Goal: Task Accomplishment & Management: Use online tool/utility

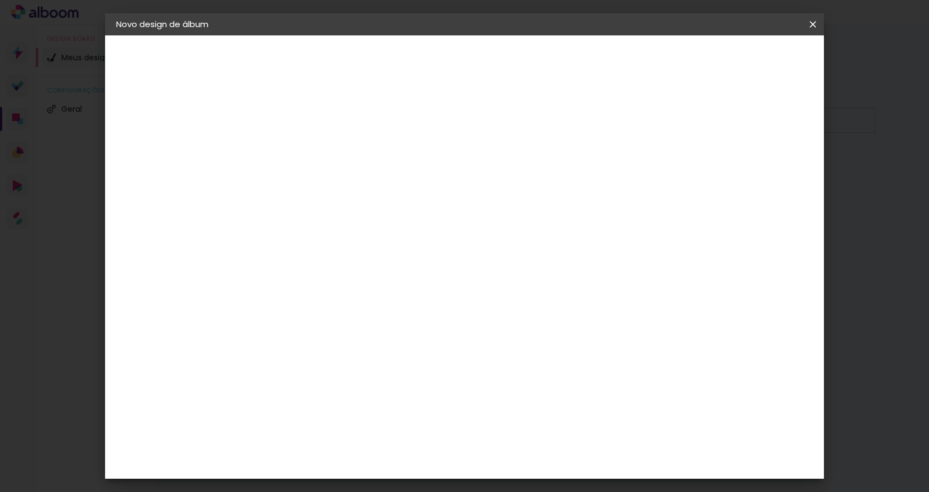
click at [0, 0] on iron-icon at bounding box center [0, 0] width 0 height 0
click at [0, 0] on slot "Voltar" at bounding box center [0, 0] width 0 height 0
click at [0, 0] on paper-icon-button at bounding box center [0, 0] width 0 height 0
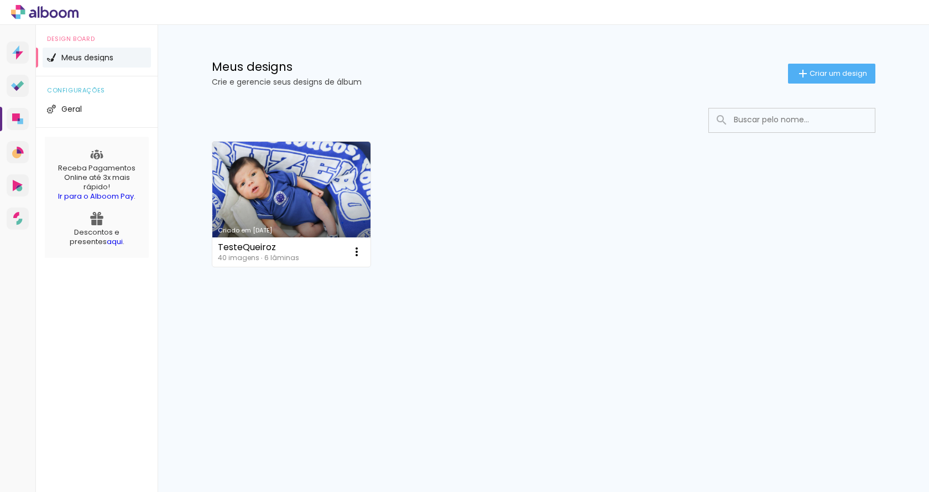
click at [254, 190] on link "Criado em [DATE]" at bounding box center [291, 204] width 159 height 125
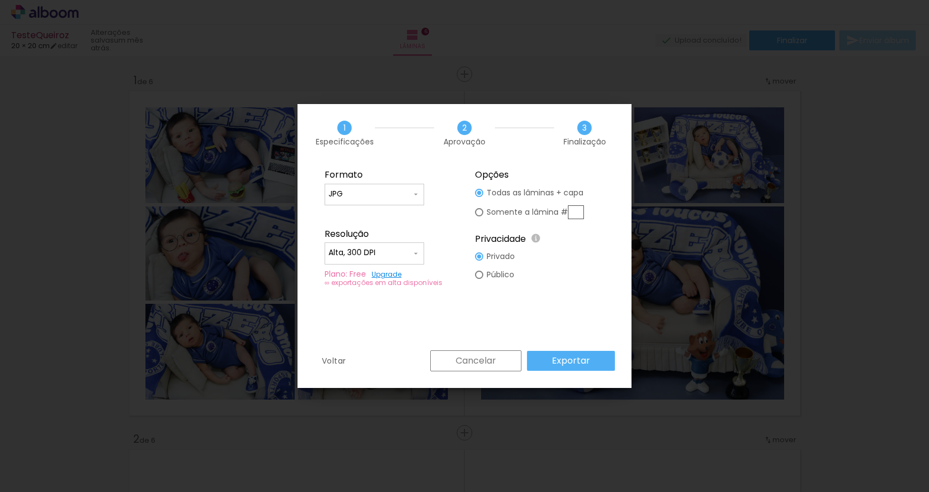
click at [456, 363] on paper-button "Cancelar" at bounding box center [475, 360] width 91 height 21
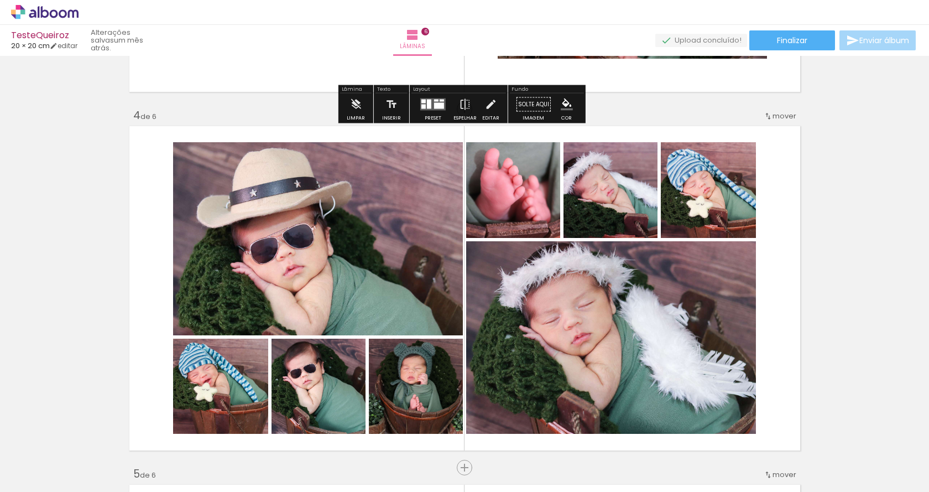
scroll to position [895, 0]
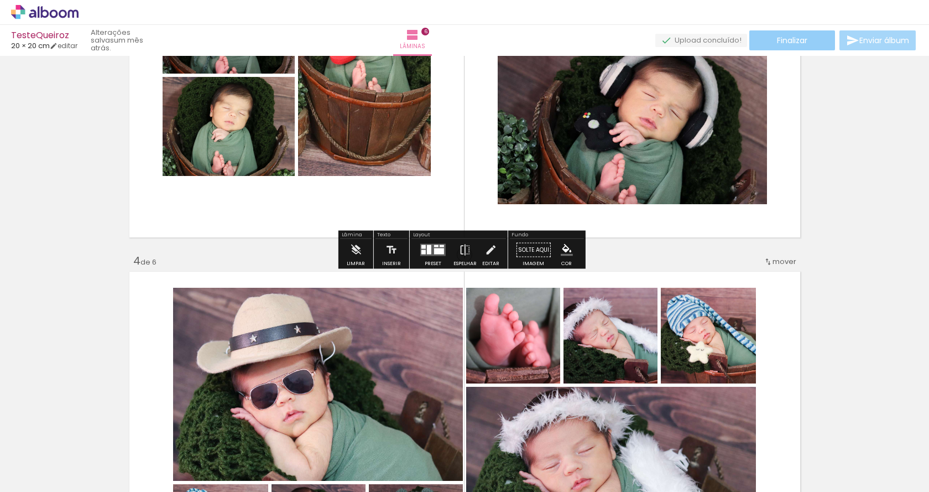
click at [801, 41] on span "Finalizar" at bounding box center [792, 41] width 30 height 8
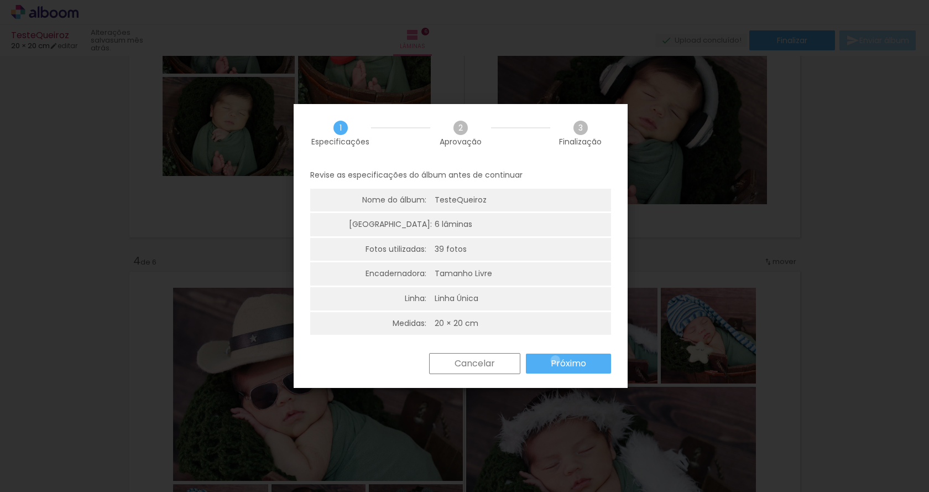
click at [0, 0] on slot "Próximo" at bounding box center [0, 0] width 0 height 0
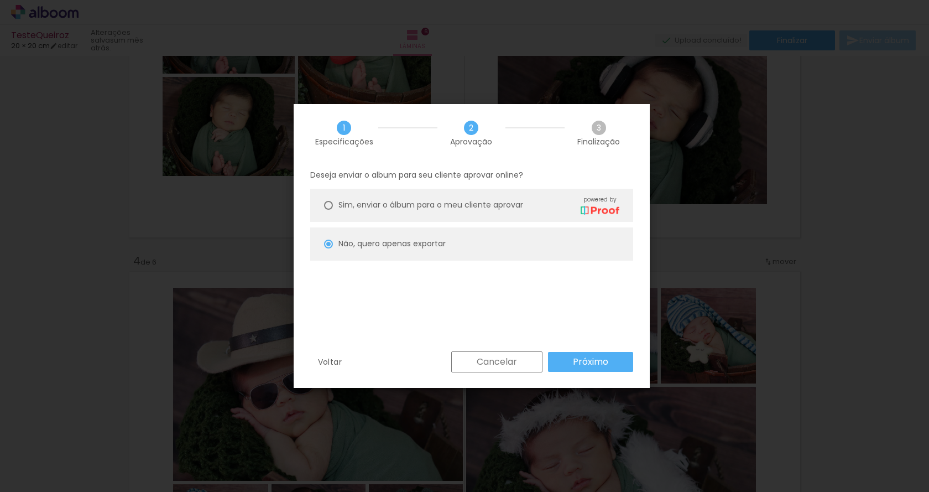
click at [516, 198] on div "Sim, enviar o álbum para o meu cliente aprovar powered by" at bounding box center [479, 204] width 281 height 19
type paper-radio-button "on"
click at [575, 355] on paper-button "Próximo" at bounding box center [590, 362] width 85 height 20
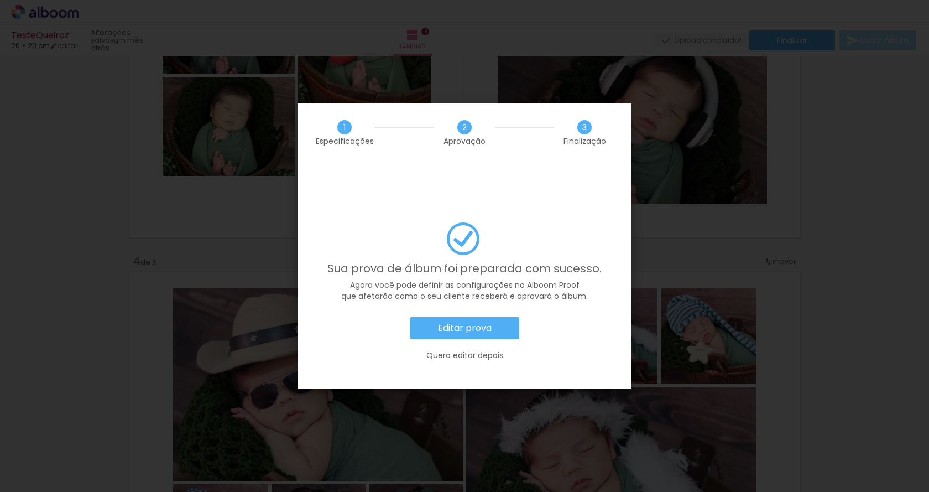
click at [0, 0] on slot "Quero editar depois" at bounding box center [0, 0] width 0 height 0
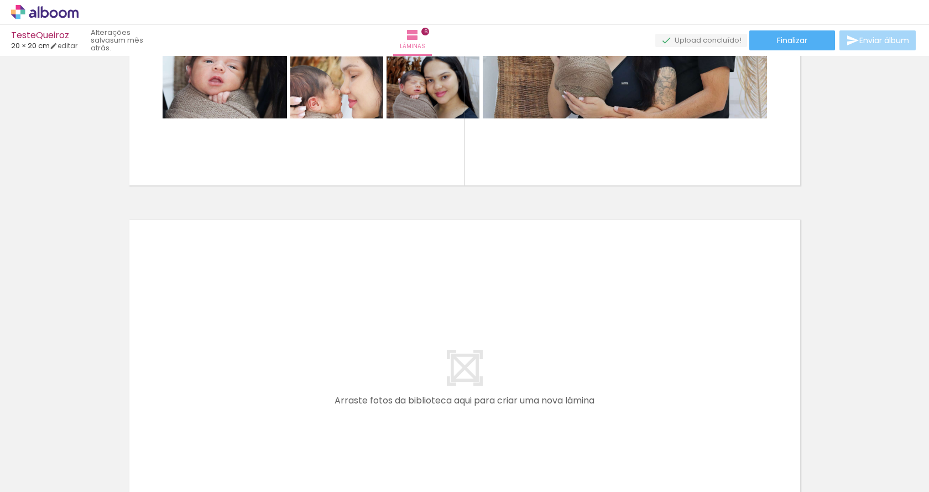
scroll to position [1817, 0]
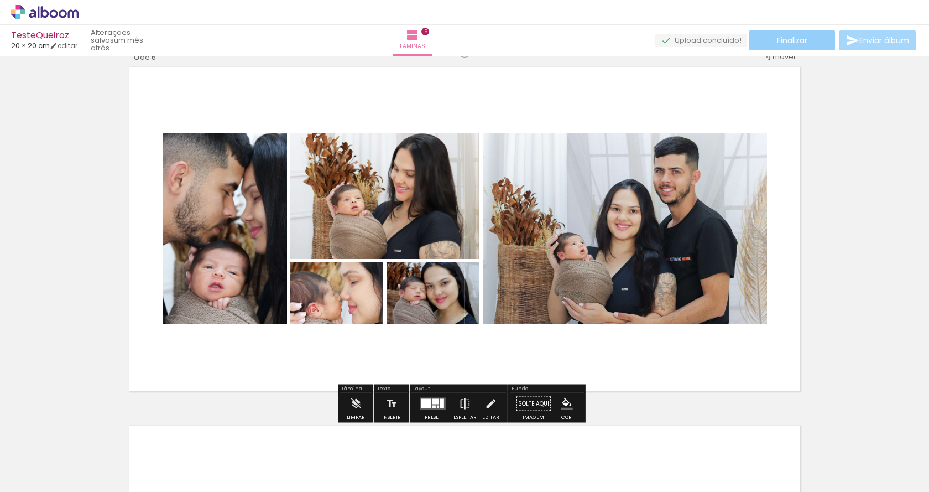
click at [808, 40] on paper-button "Finalizar" at bounding box center [793, 40] width 86 height 20
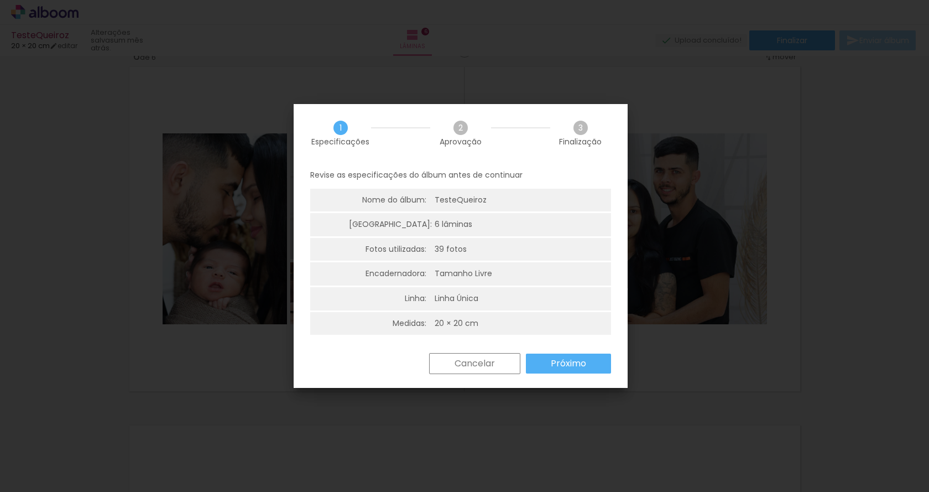
click at [549, 361] on paper-button "Próximo" at bounding box center [568, 363] width 85 height 20
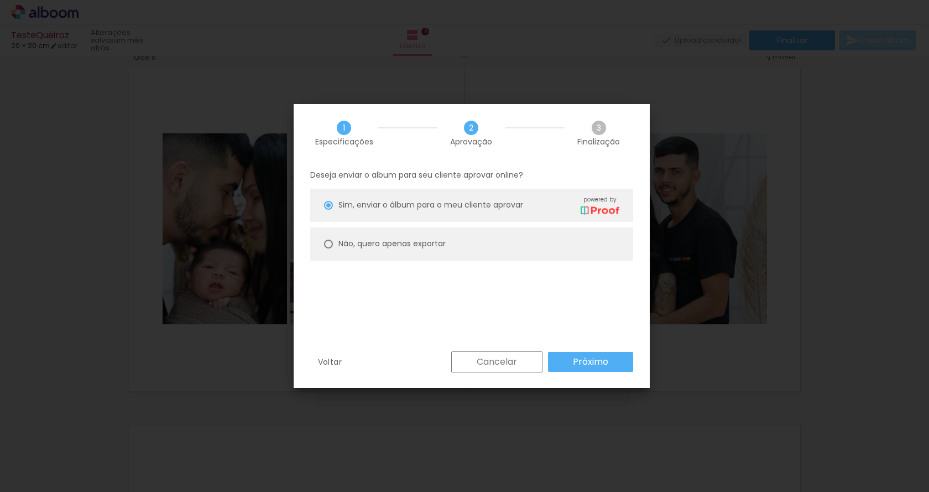
click at [0, 0] on slot "Próximo" at bounding box center [0, 0] width 0 height 0
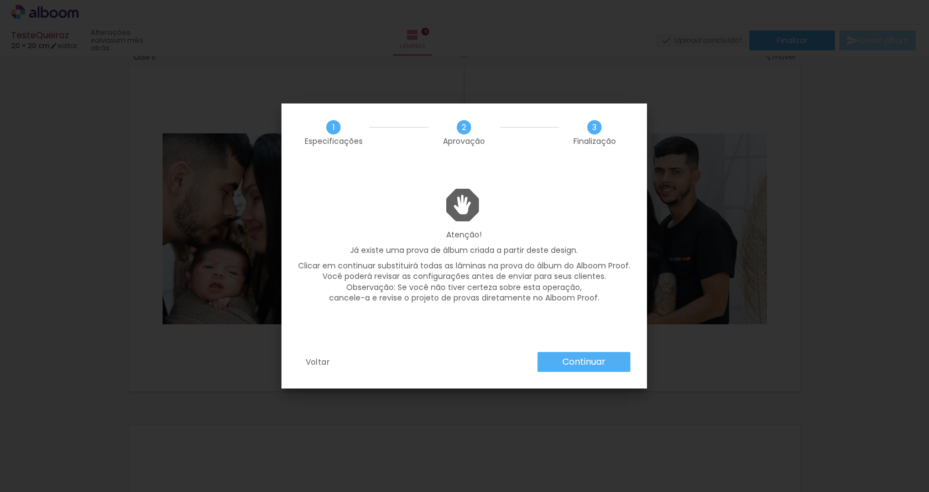
click at [294, 357] on div "Voltar Continuar" at bounding box center [465, 370] width 366 height 37
click at [310, 367] on paper-button "Voltar" at bounding box center [318, 362] width 40 height 20
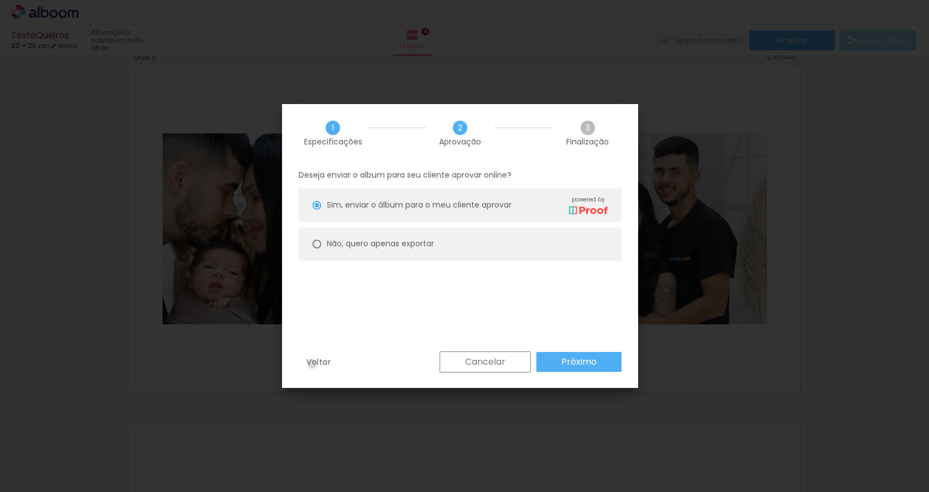
click at [0, 0] on slot "Voltar" at bounding box center [0, 0] width 0 height 0
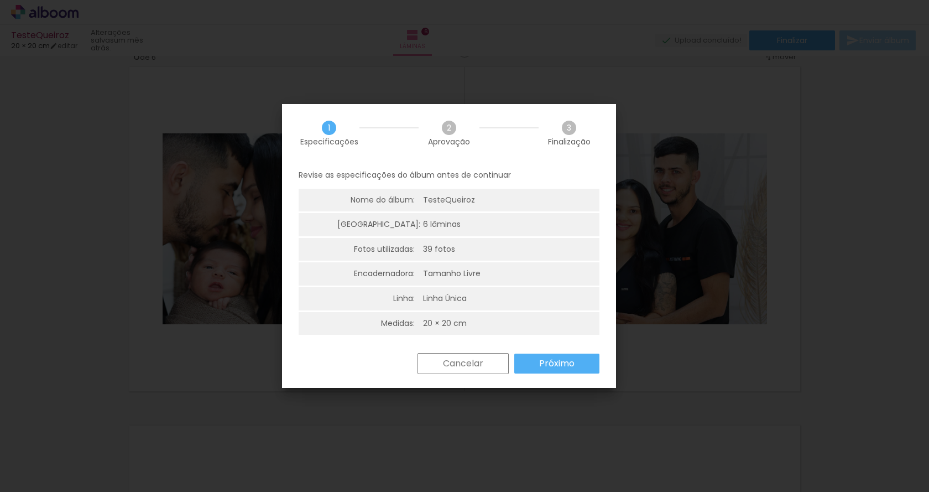
click at [594, 371] on paper-button "Próximo" at bounding box center [556, 363] width 85 height 20
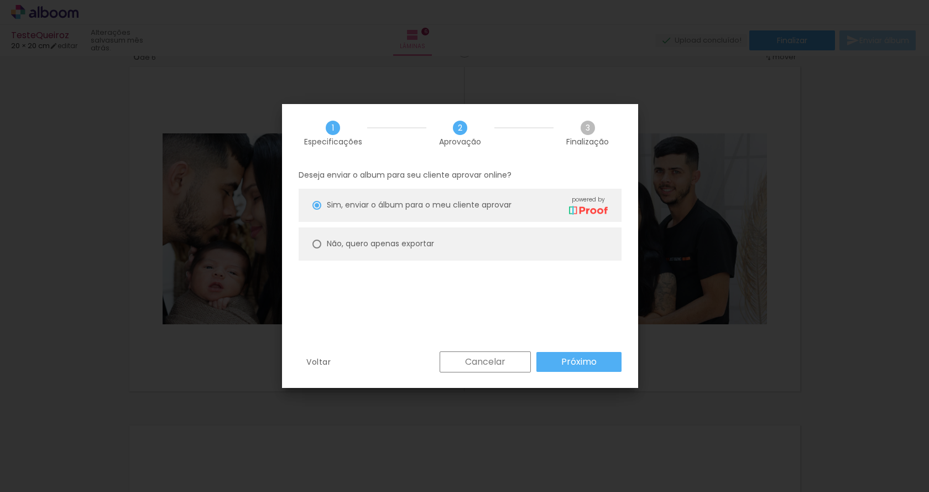
click at [0, 0] on slot "Não, quero apenas exportar" at bounding box center [0, 0] width 0 height 0
type paper-radio-button "on"
click at [595, 353] on paper-button "Próximo" at bounding box center [579, 362] width 85 height 20
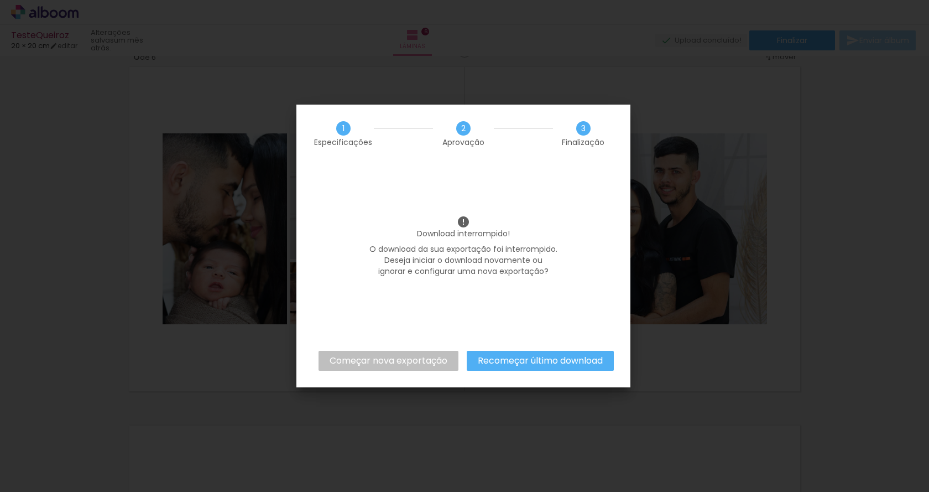
click at [0, 0] on slot "Recomeçar último download" at bounding box center [0, 0] width 0 height 0
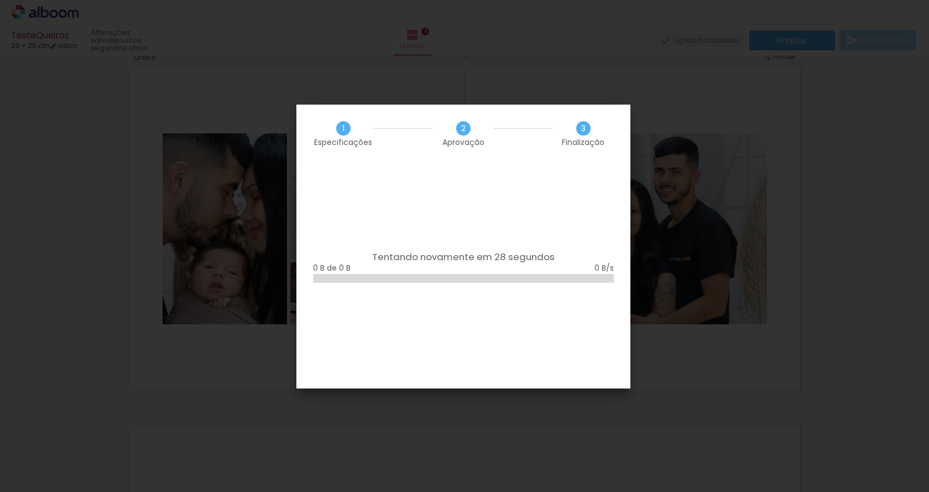
click at [767, 169] on iron-overlay-backdrop at bounding box center [464, 246] width 929 height 492
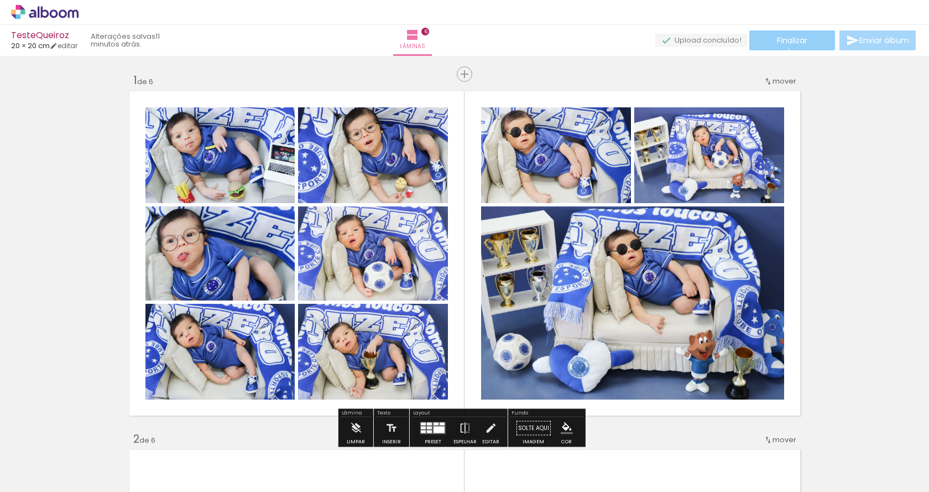
click at [785, 49] on paper-button "Finalizar" at bounding box center [793, 40] width 86 height 20
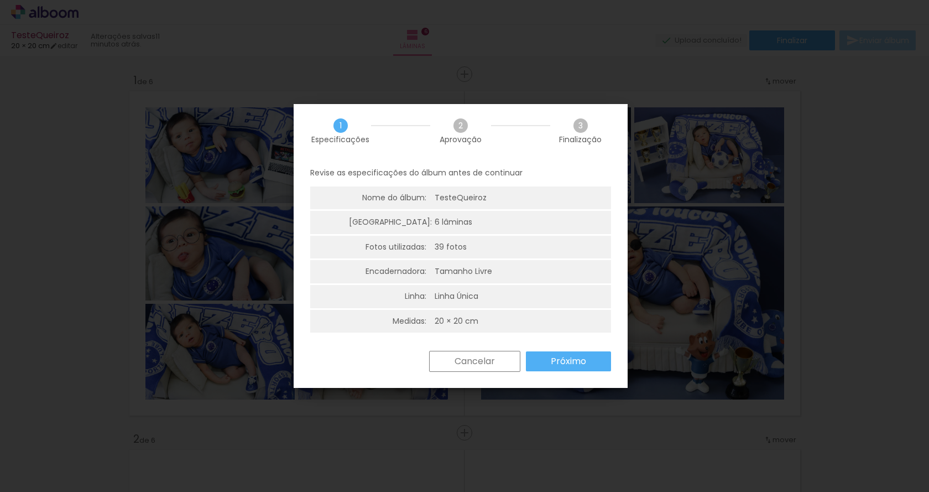
scroll to position [3, 0]
click at [0, 0] on slot "Cancelar" at bounding box center [0, 0] width 0 height 0
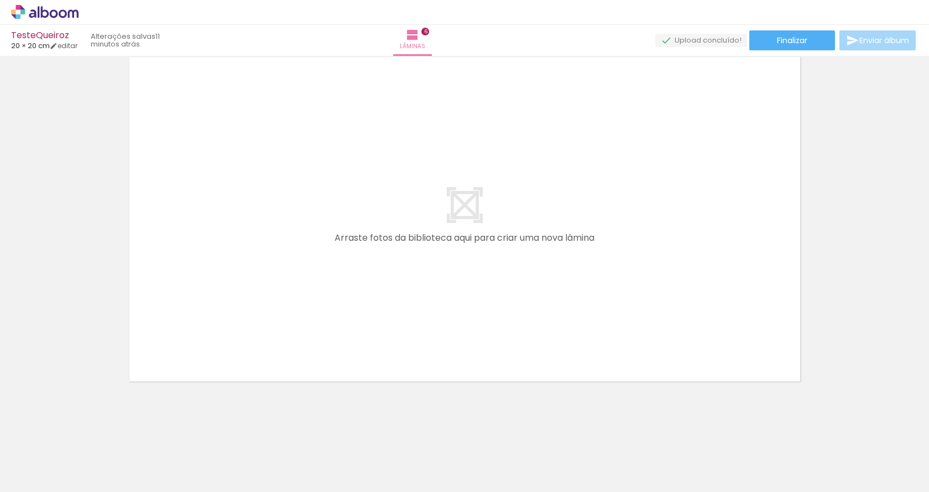
scroll to position [2186, 0]
click at [455, 280] on quentale-layouter at bounding box center [465, 218] width 678 height 331
drag, startPoint x: 469, startPoint y: 240, endPoint x: 479, endPoint y: 275, distance: 36.4
click at [479, 275] on quentale-layouter at bounding box center [465, 218] width 678 height 331
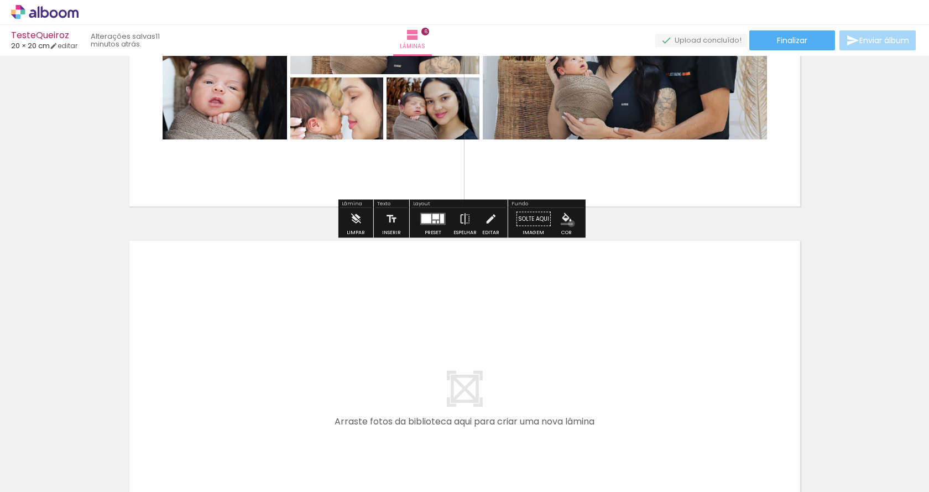
click at [568, 223] on iron-icon "color picker" at bounding box center [567, 219] width 12 height 12
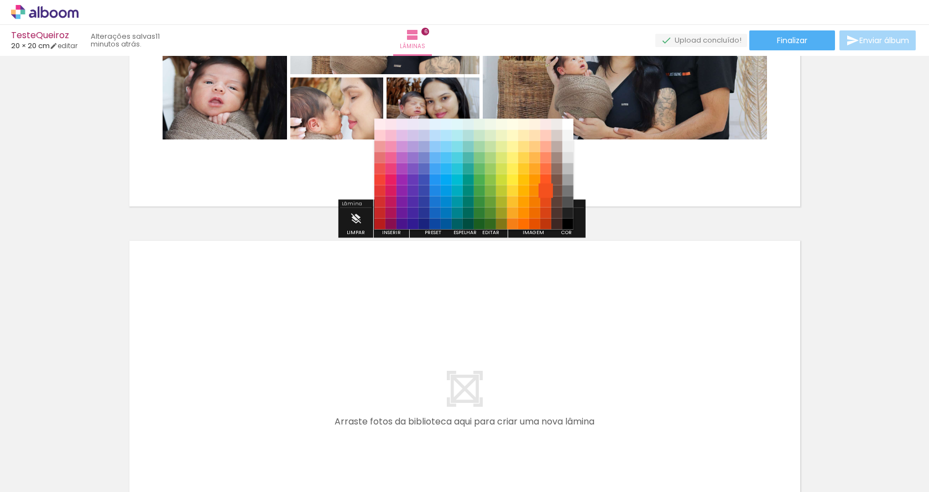
click at [540, 185] on paper-item "#f4511e" at bounding box center [545, 190] width 11 height 11
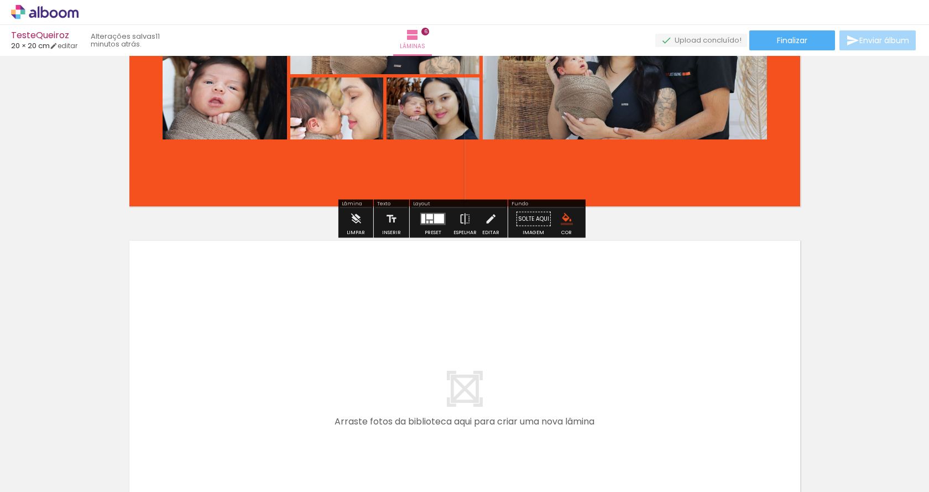
click at [567, 230] on div "Cor" at bounding box center [566, 232] width 11 height 5
click at [561, 217] on iron-icon "color picker" at bounding box center [567, 219] width 12 height 12
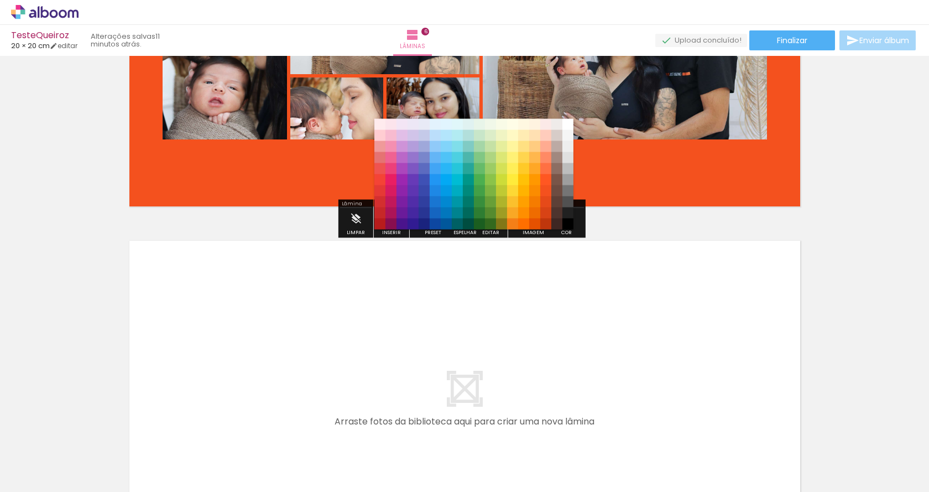
click at [627, 284] on quentale-layouter at bounding box center [465, 402] width 678 height 331
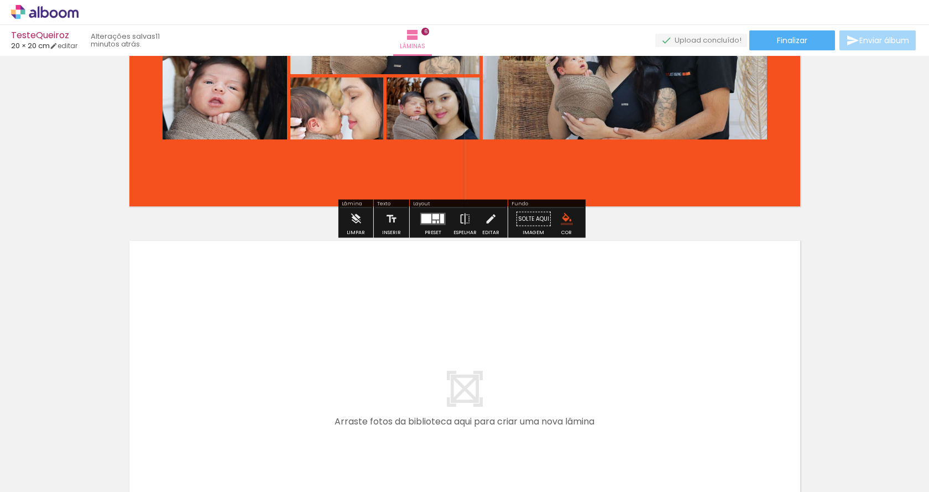
click at [557, 221] on paper-menu-button "#ffebee #ffcdd2 #ef9a9a #e57373 #ef5350 #f44336 #e53935 #d32f2f #c62828 #b71c1c…" at bounding box center [567, 219] width 21 height 21
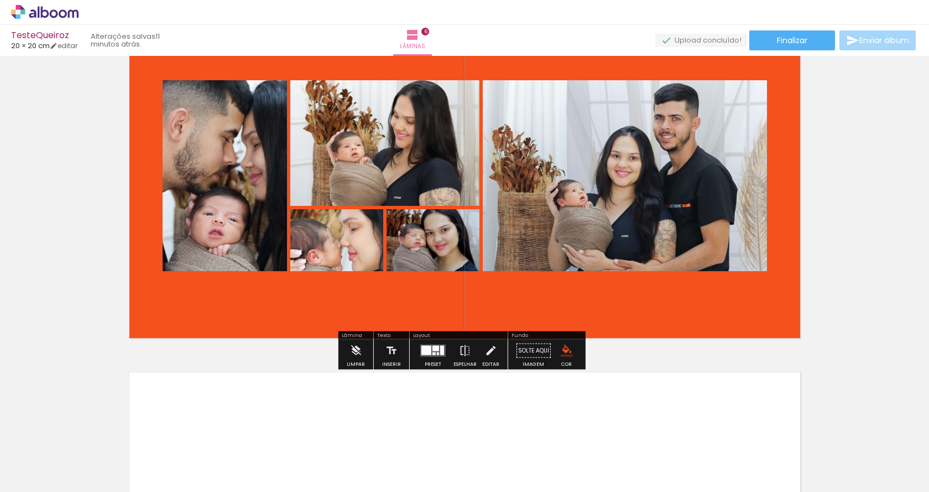
scroll to position [1909, 0]
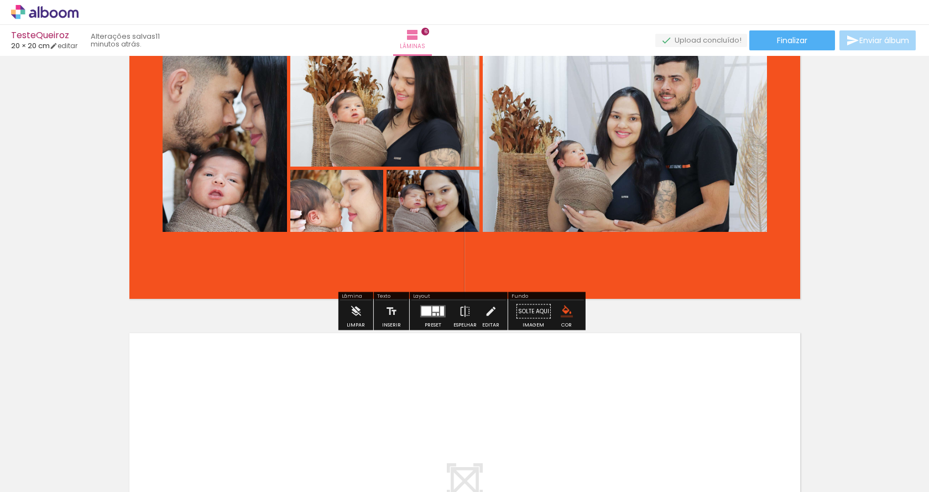
click at [561, 308] on iron-icon "color picker" at bounding box center [567, 311] width 12 height 12
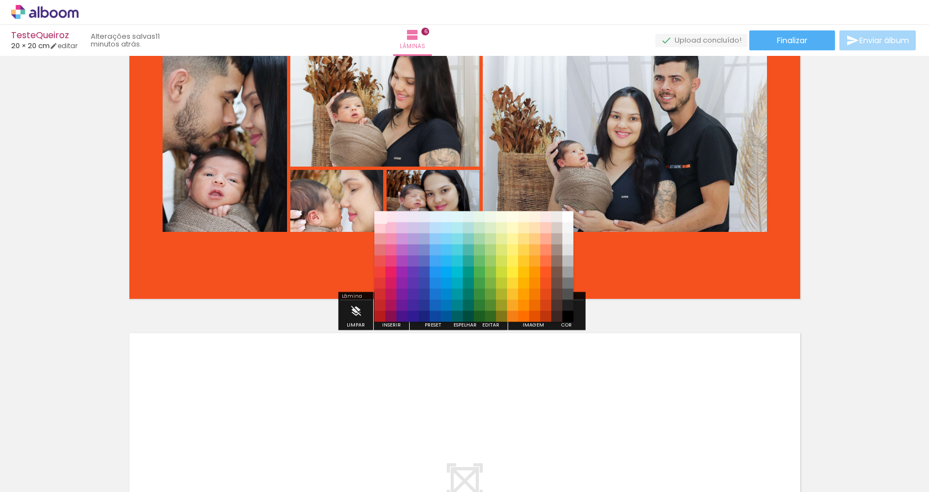
click at [379, 214] on paper-item "#ffebee" at bounding box center [380, 216] width 11 height 11
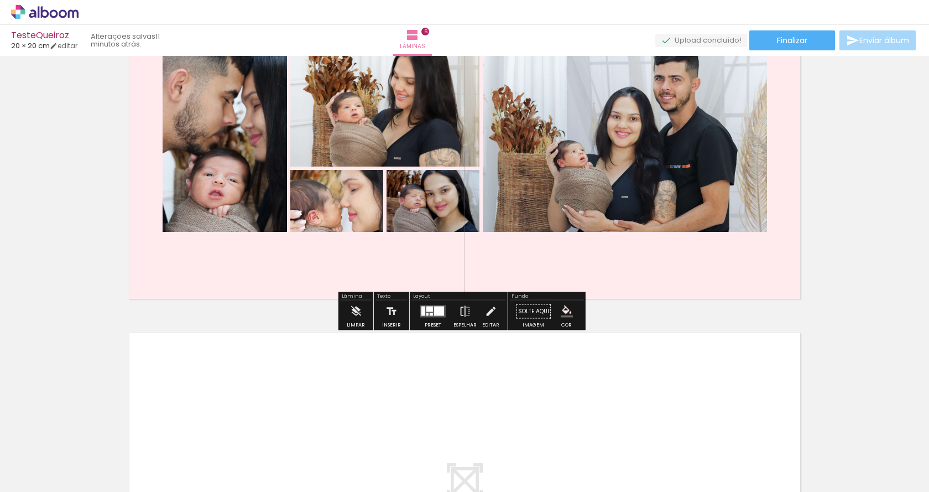
click at [561, 316] on iron-icon "color picker" at bounding box center [567, 311] width 12 height 12
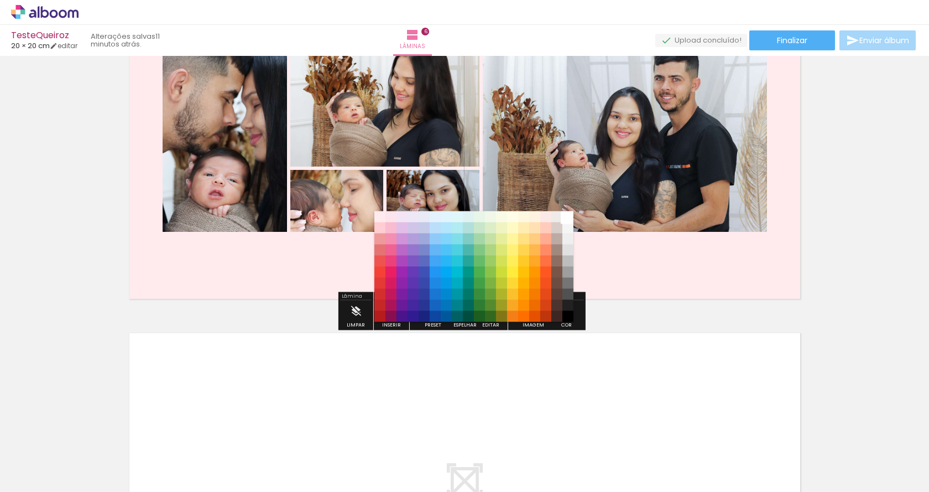
click at [567, 215] on paper-item "#ffffff" at bounding box center [568, 216] width 11 height 11
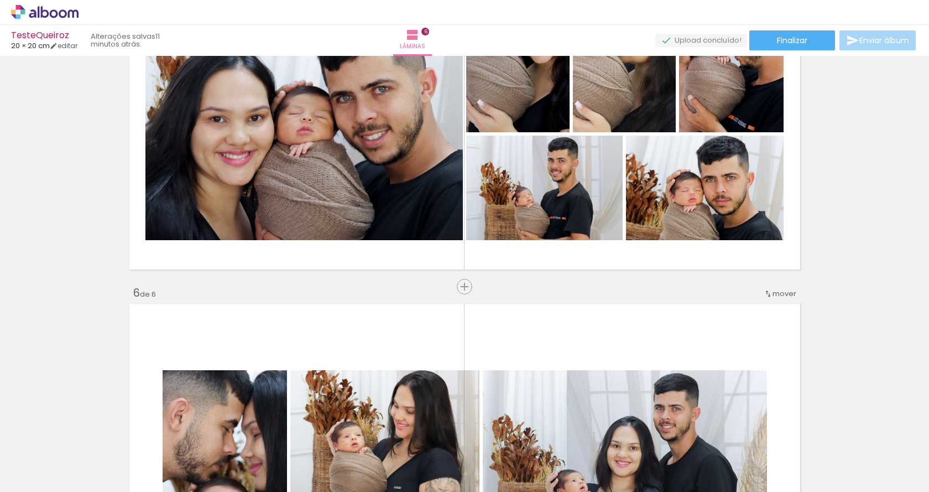
scroll to position [1540, 0]
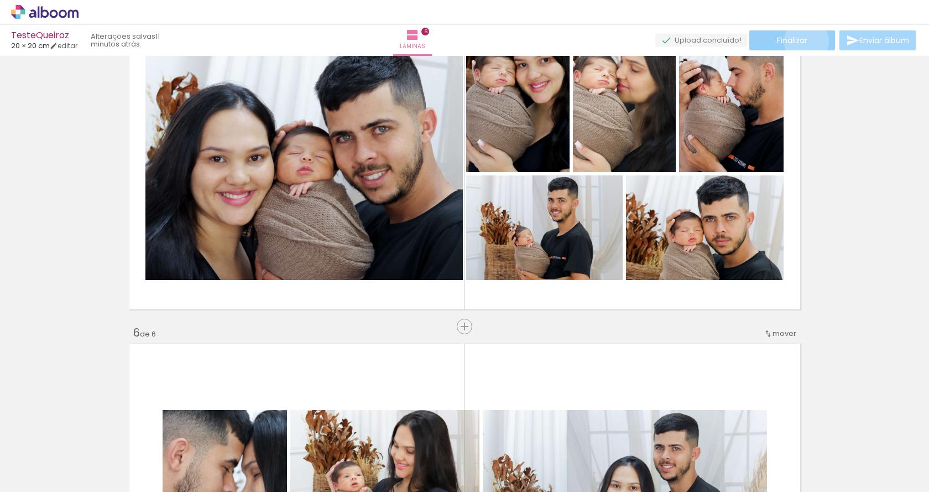
click at [803, 41] on span "Finalizar" at bounding box center [792, 41] width 30 height 8
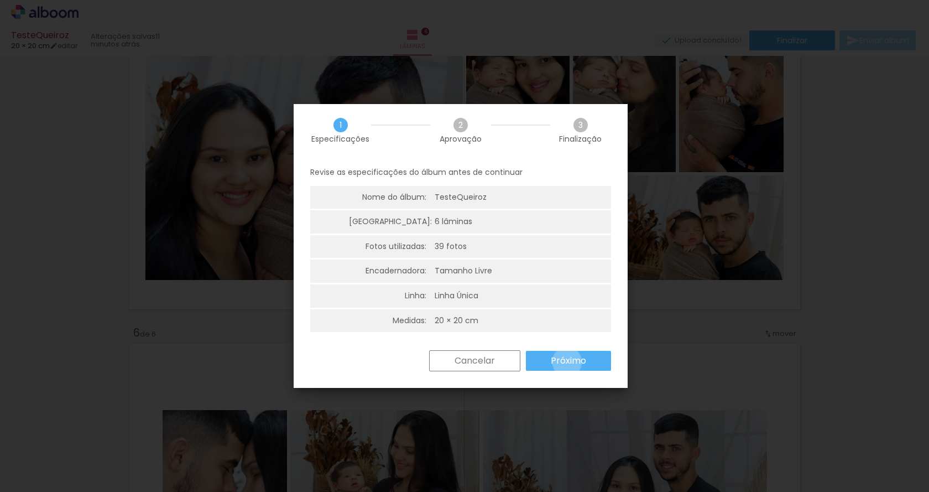
click at [0, 0] on slot "Próximo" at bounding box center [0, 0] width 0 height 0
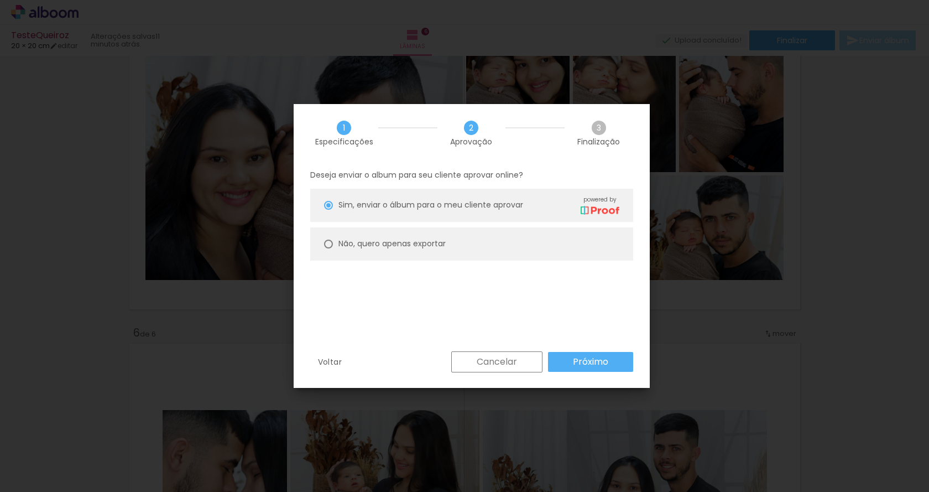
click at [0, 0] on slot "Não, quero apenas exportar" at bounding box center [0, 0] width 0 height 0
type paper-radio-button "on"
click at [0, 0] on slot "Próximo" at bounding box center [0, 0] width 0 height 0
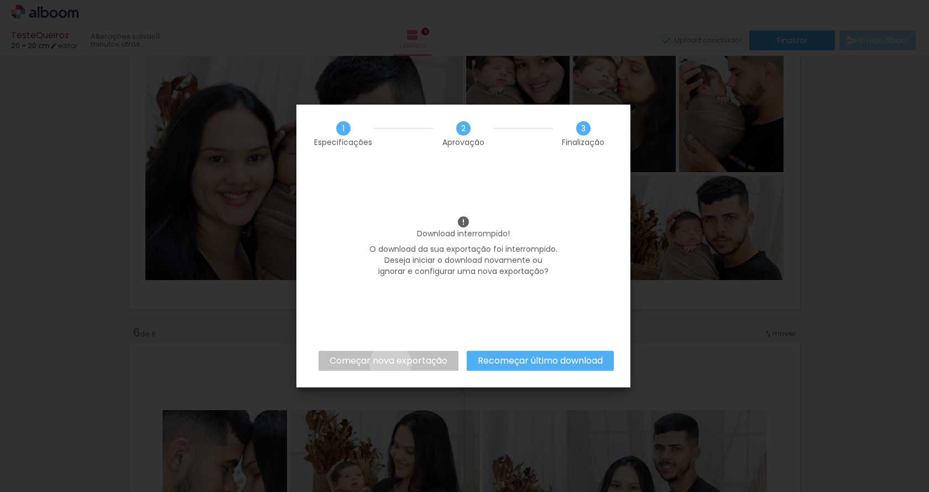
click at [0, 0] on slot "Começar nova exportação" at bounding box center [0, 0] width 0 height 0
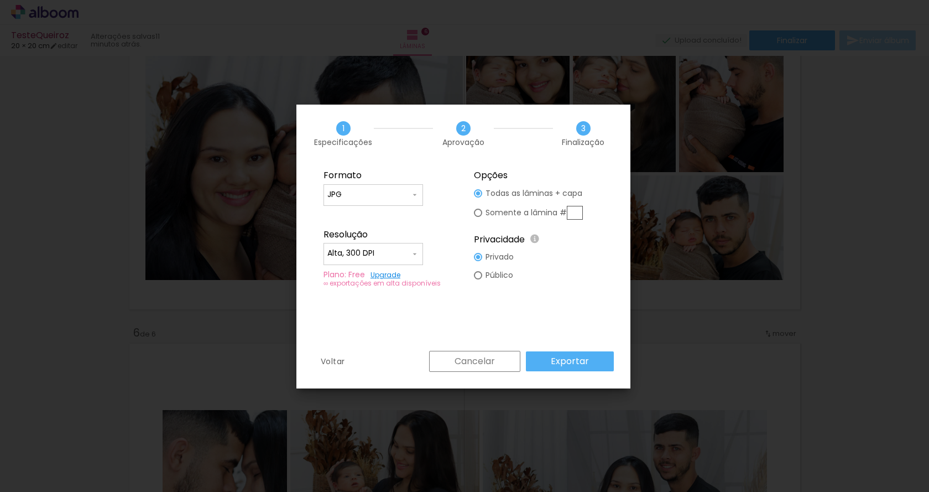
click at [594, 357] on paper-button "Exportar" at bounding box center [570, 361] width 88 height 20
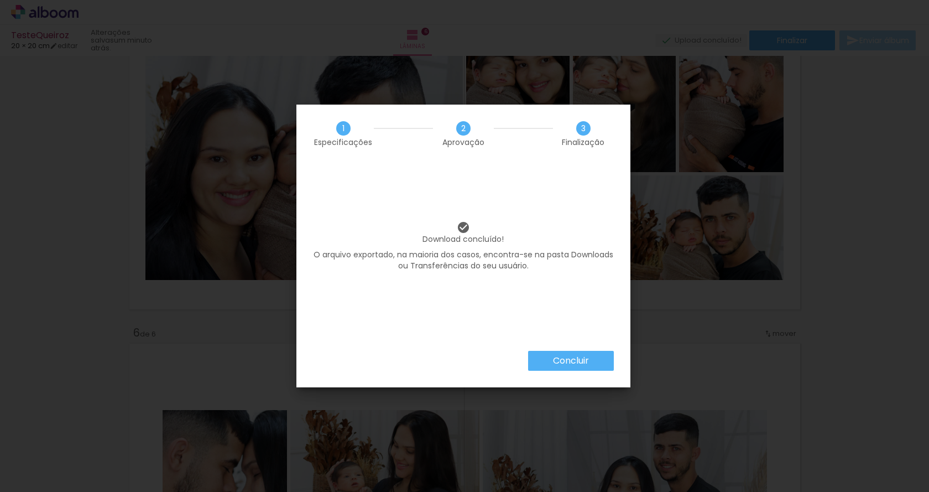
click at [0, 0] on slot "Concluir" at bounding box center [0, 0] width 0 height 0
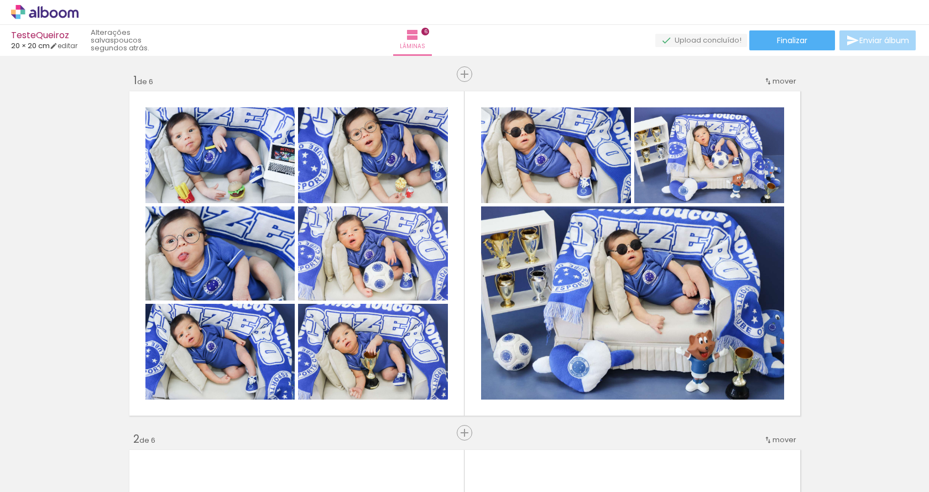
scroll to position [1540, 0]
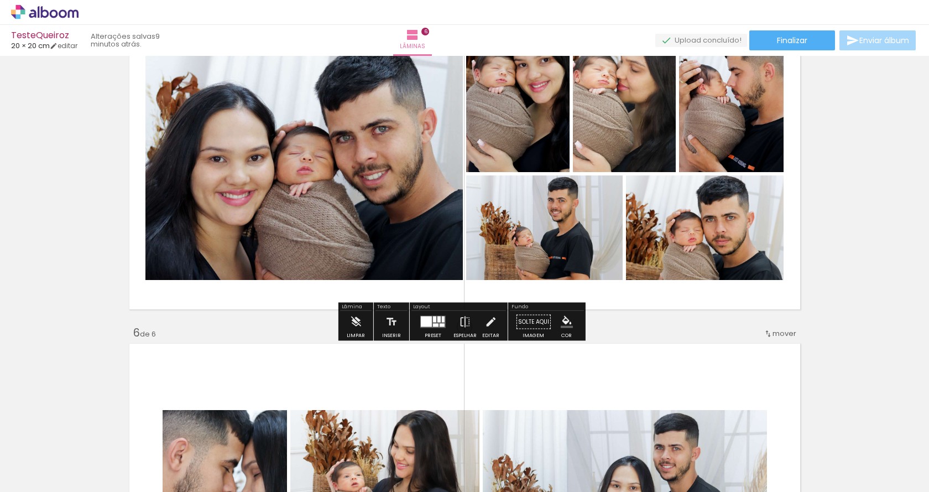
scroll to position [1448, 0]
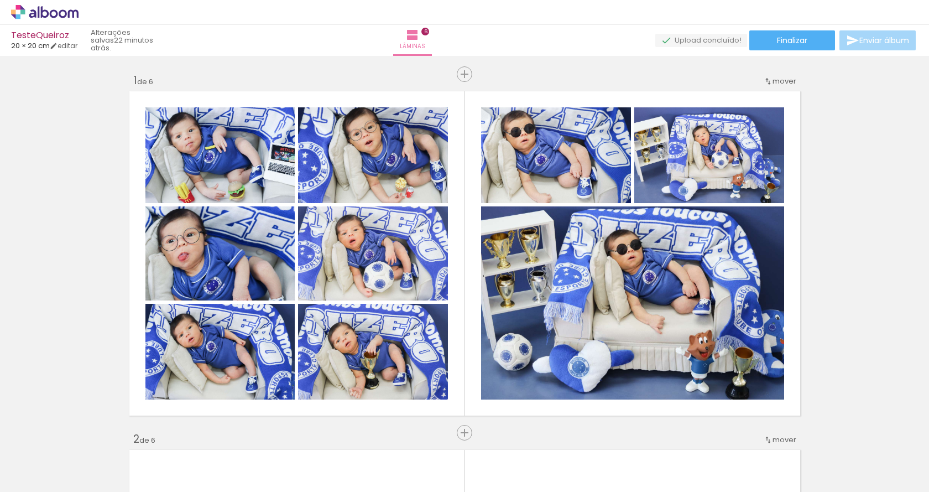
scroll to position [1448, 0]
